Goal: Information Seeking & Learning: Learn about a topic

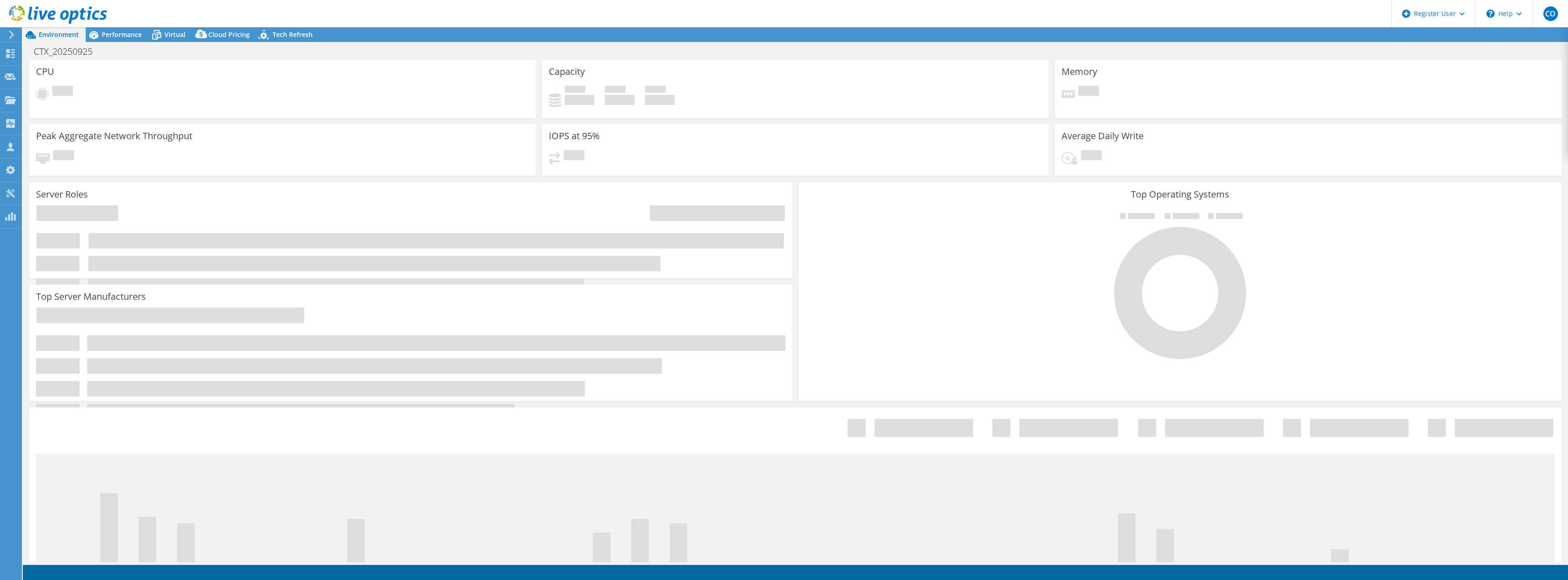
select select "USD"
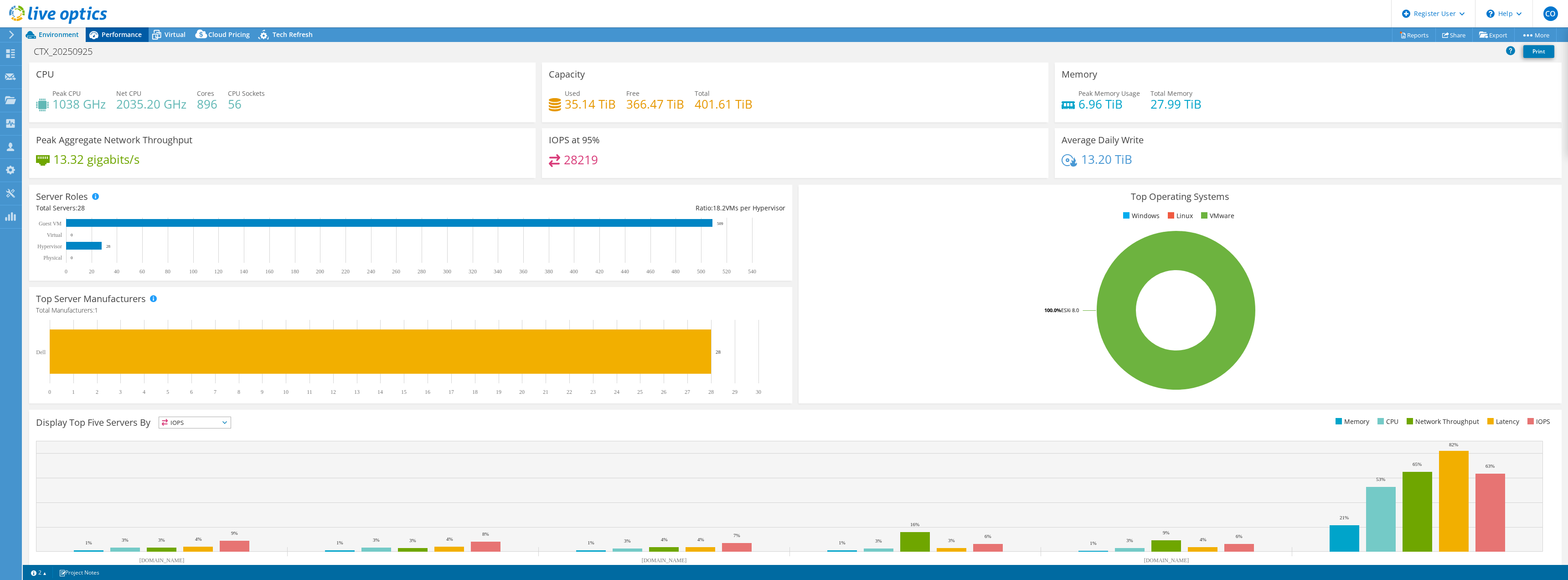
click at [113, 30] on div "Performance" at bounding box center [117, 34] width 63 height 15
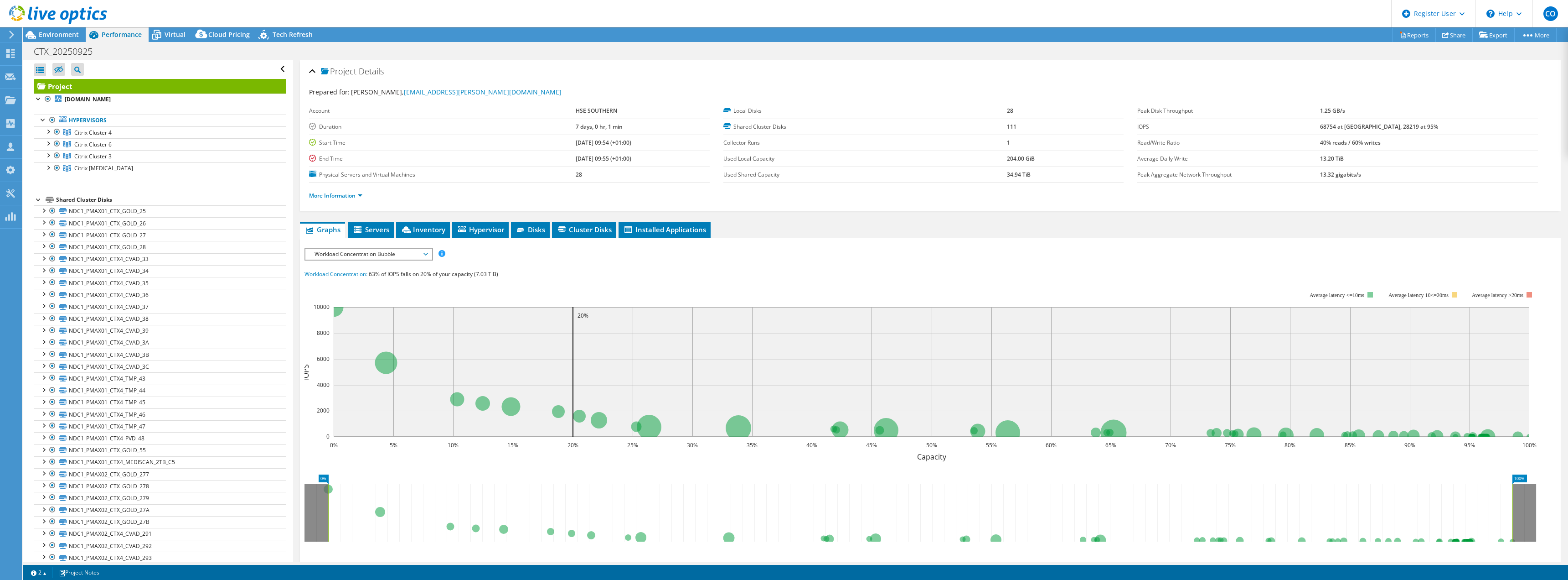
drag, startPoint x: 381, startPoint y: 267, endPoint x: 382, endPoint y: 257, distance: 10.0
click at [381, 267] on div "IOPS Disk Throughput IO Size Latency Queue Depth CPU Percentage Memory Page Fau…" at bounding box center [930, 416] width 1252 height 338
click at [382, 257] on span "Workload Concentration Bubble" at bounding box center [369, 254] width 117 height 11
click at [352, 310] on li "Queue Depth" at bounding box center [369, 309] width 127 height 11
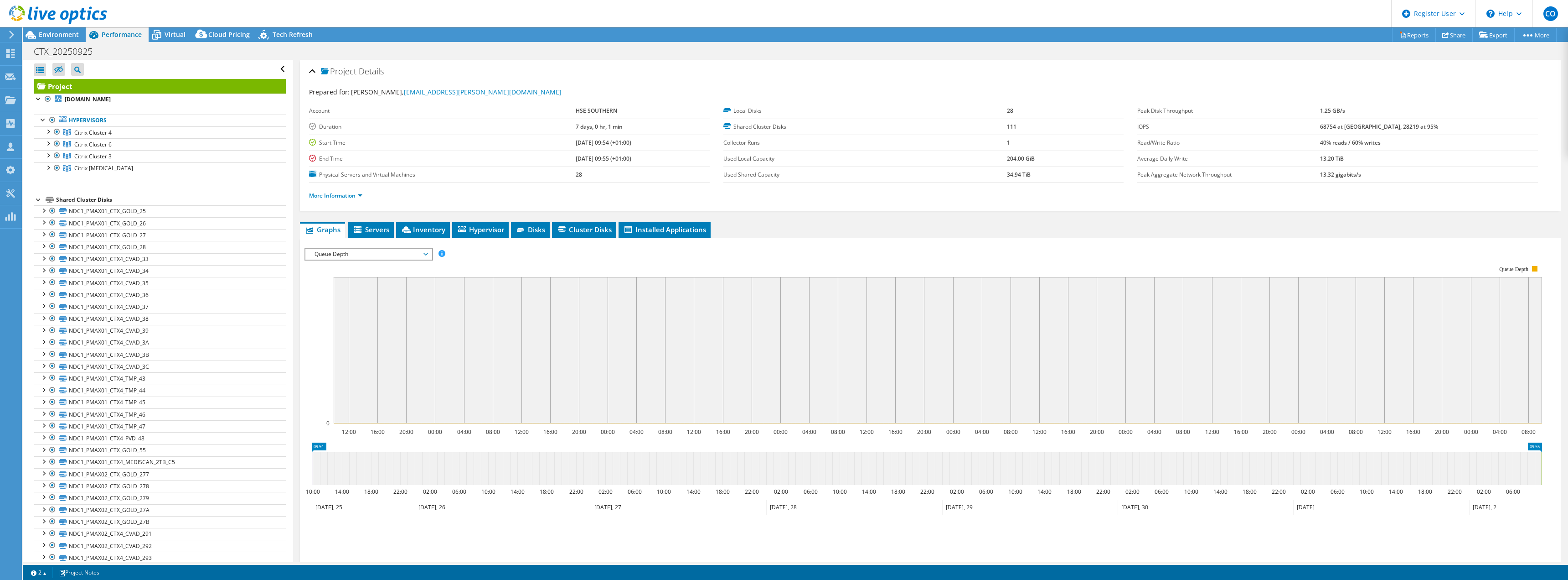
click at [412, 256] on span "Queue Depth" at bounding box center [369, 254] width 117 height 11
click at [353, 316] on li "CPU Percentage" at bounding box center [369, 320] width 127 height 11
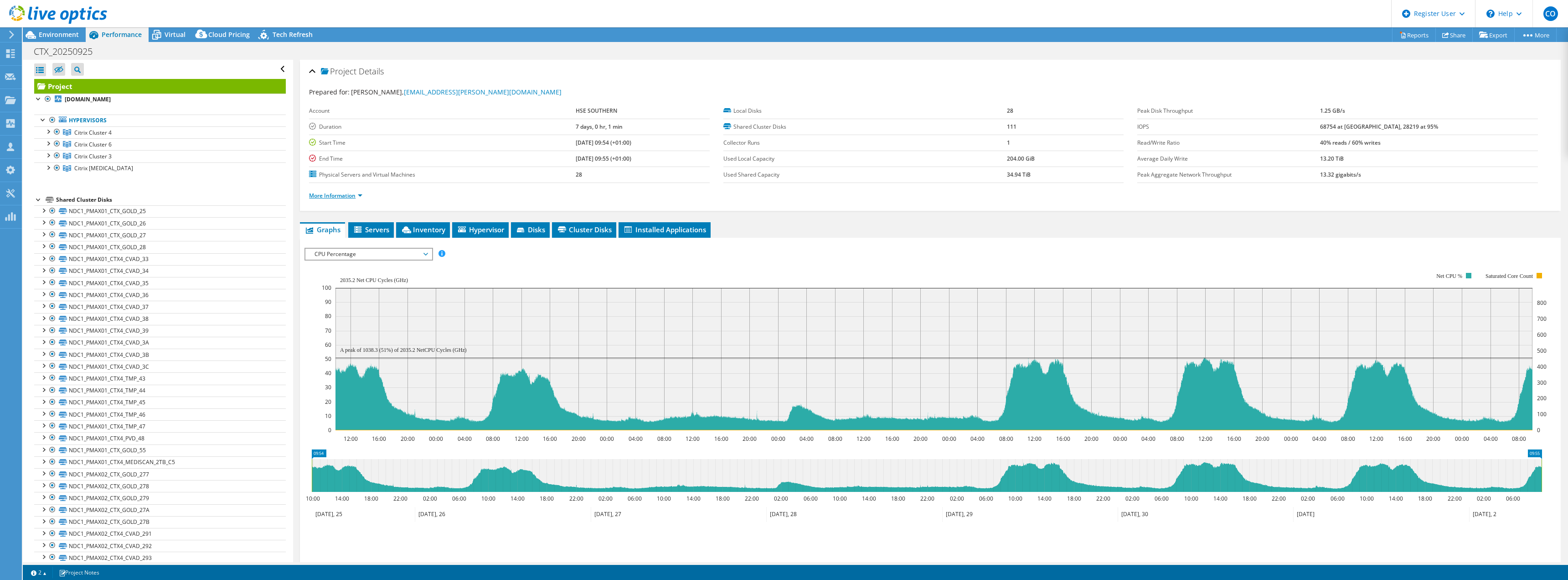
click at [348, 194] on link "More Information" at bounding box center [336, 196] width 54 height 8
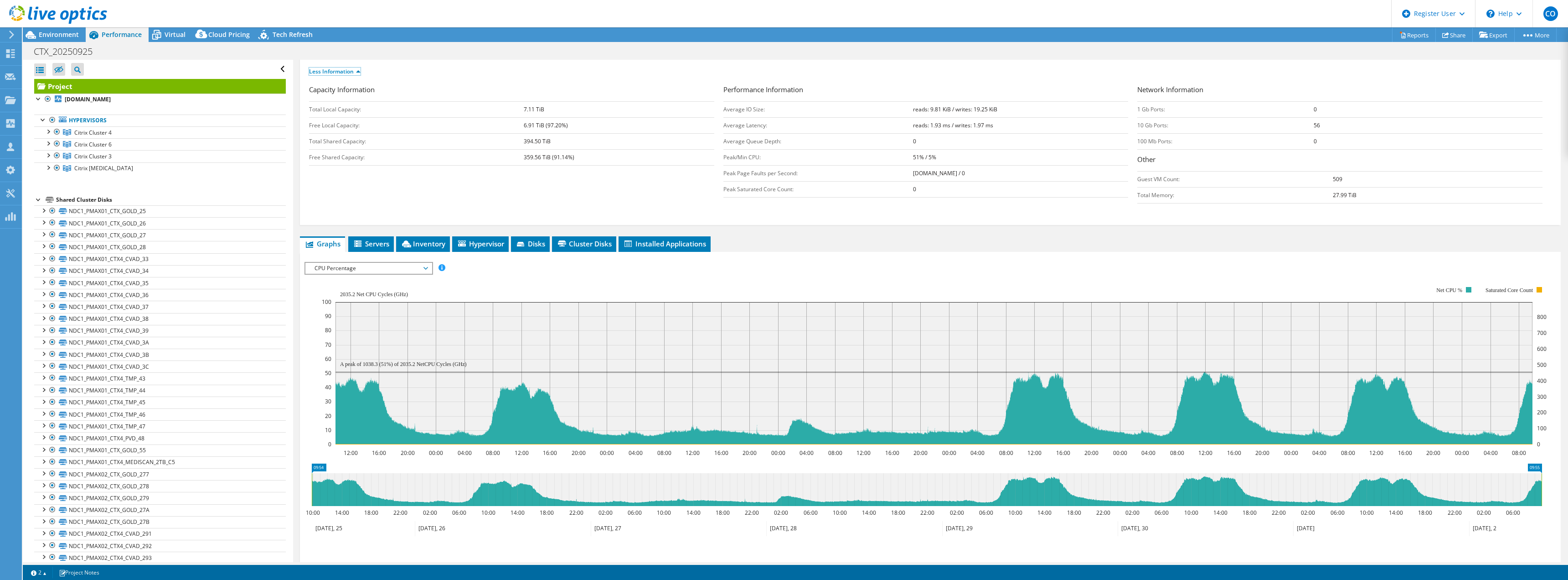
scroll to position [137, 0]
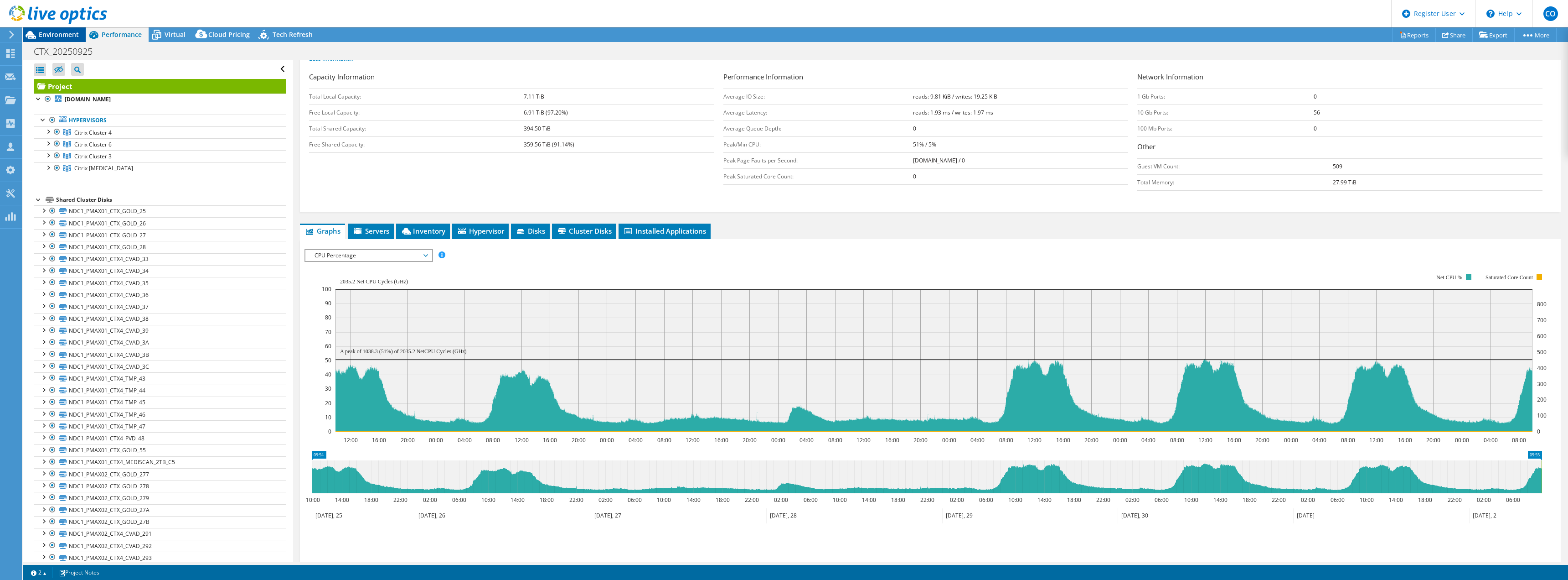
click at [52, 39] on div "Environment" at bounding box center [54, 34] width 63 height 15
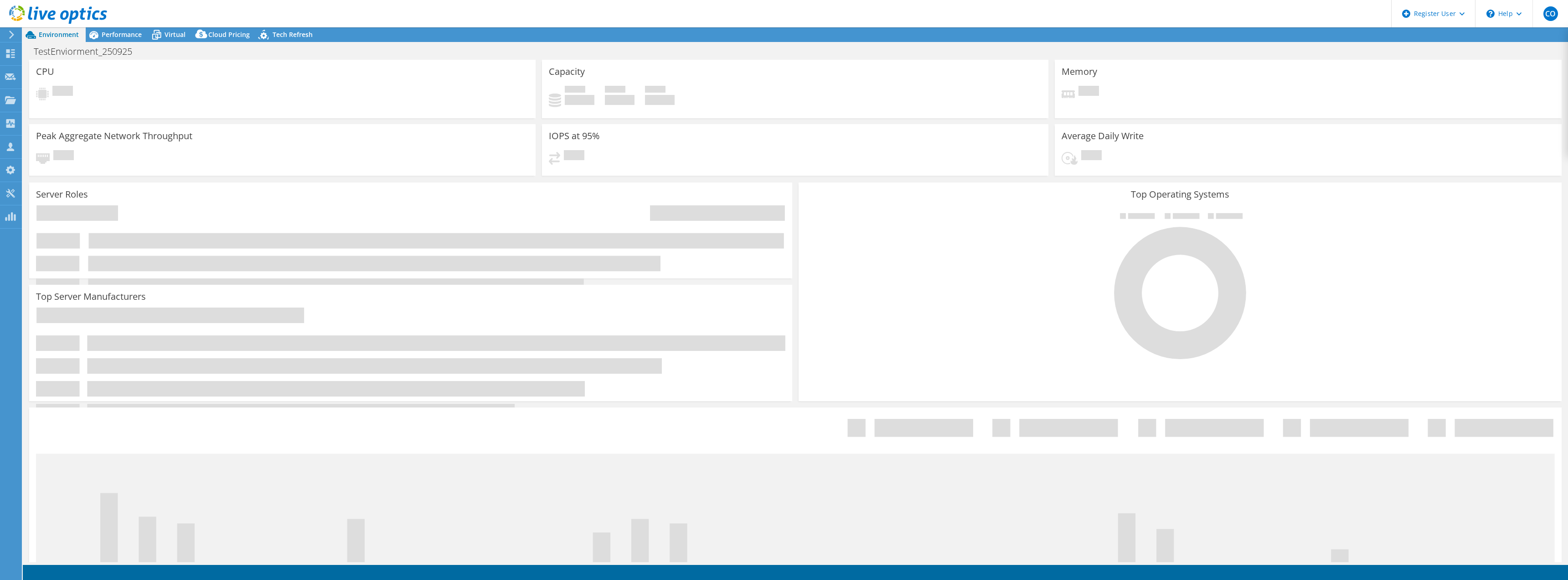
select select "USD"
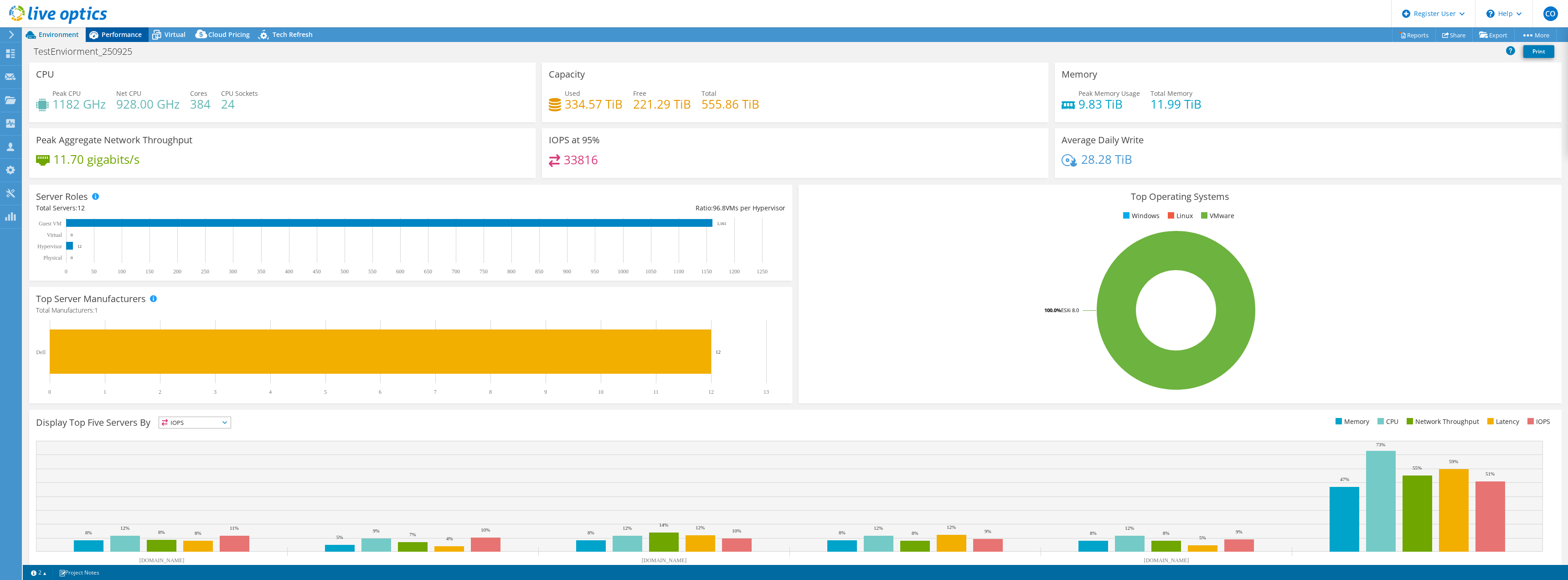
click at [135, 39] on div "Performance" at bounding box center [117, 34] width 63 height 15
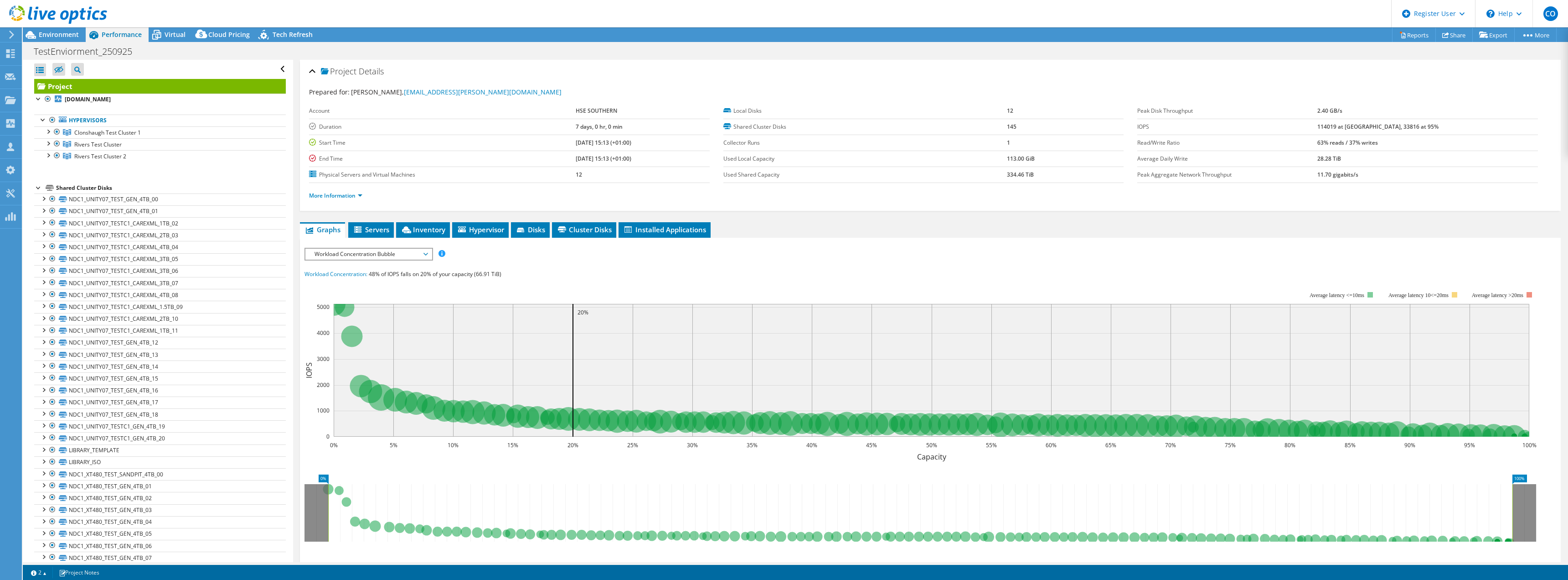
click at [383, 257] on span "Workload Concentration Bubble" at bounding box center [369, 254] width 117 height 11
click at [358, 305] on li "Queue Depth" at bounding box center [369, 309] width 127 height 11
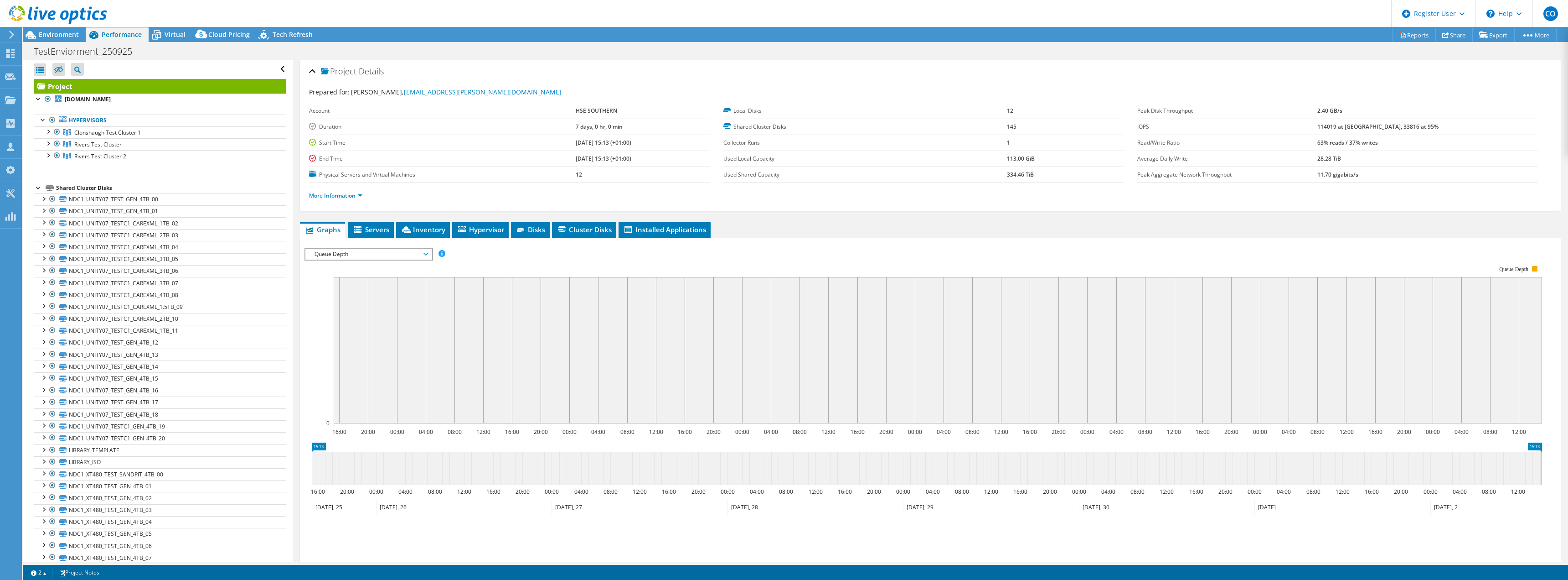
click at [386, 253] on span "Queue Depth" at bounding box center [369, 254] width 117 height 11
click at [345, 315] on li "CPU Percentage" at bounding box center [369, 320] width 127 height 11
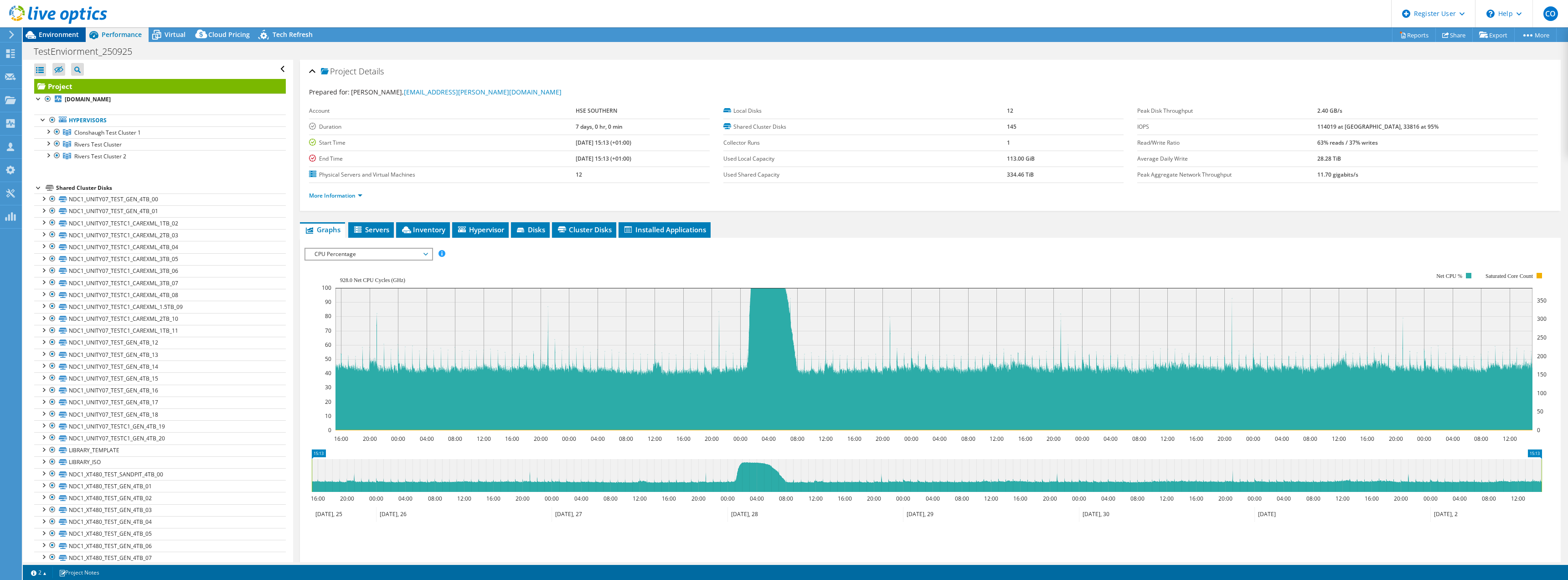
click at [61, 34] on span "Environment" at bounding box center [59, 34] width 40 height 8
